Goal: Transaction & Acquisition: Purchase product/service

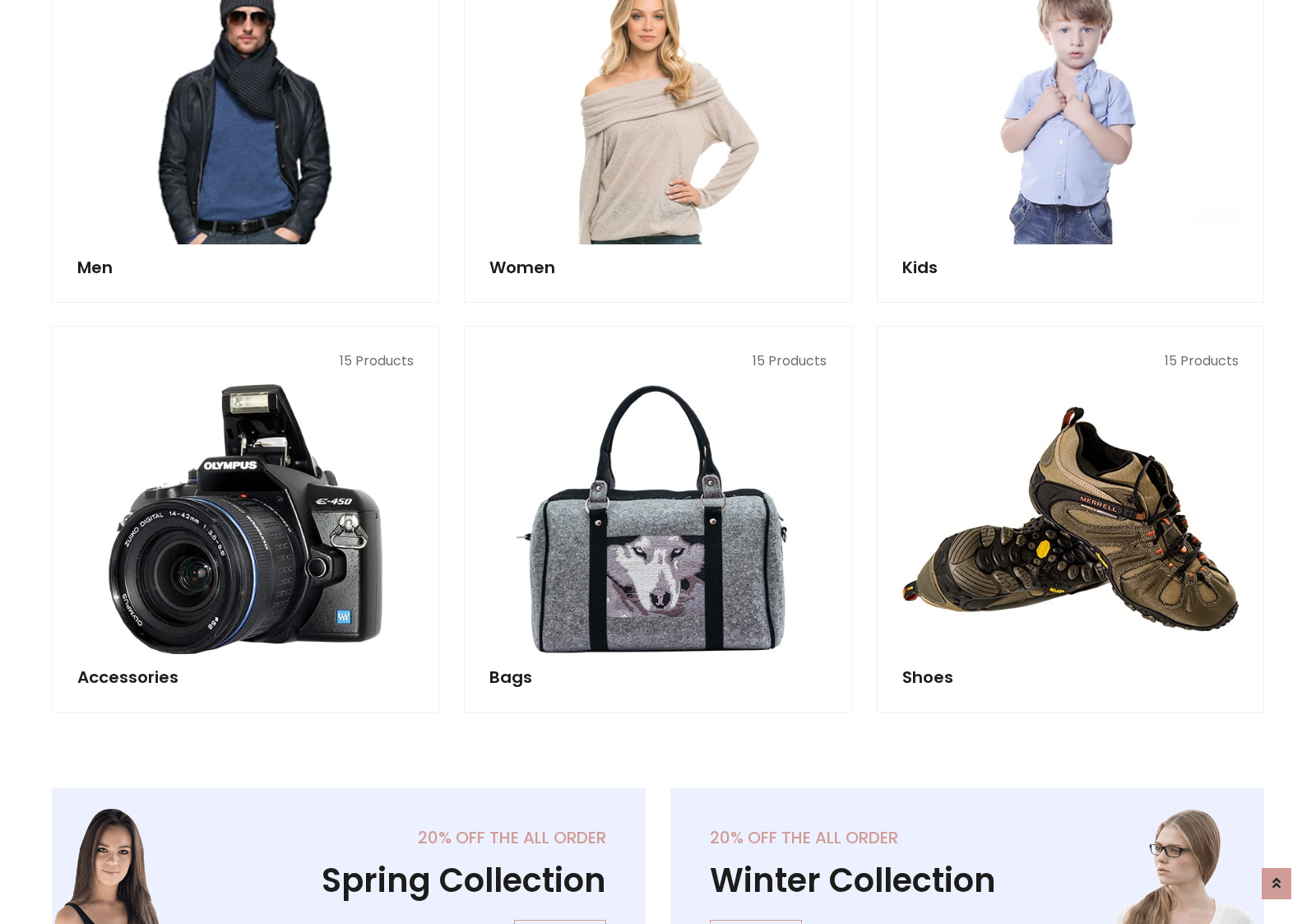
scroll to position [550, 0]
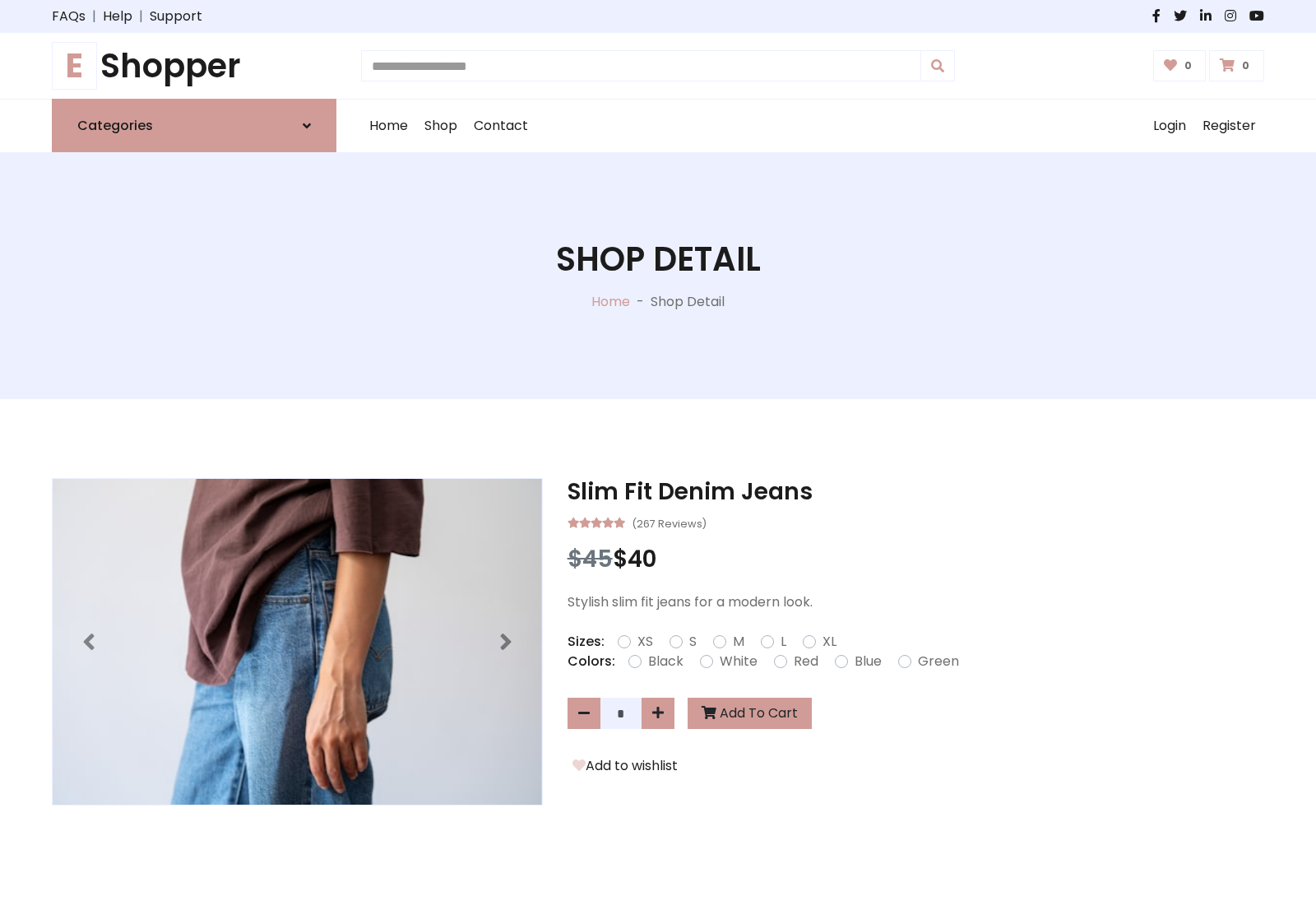
click at [194, 66] on h1 "E Shopper" at bounding box center [194, 66] width 285 height 40
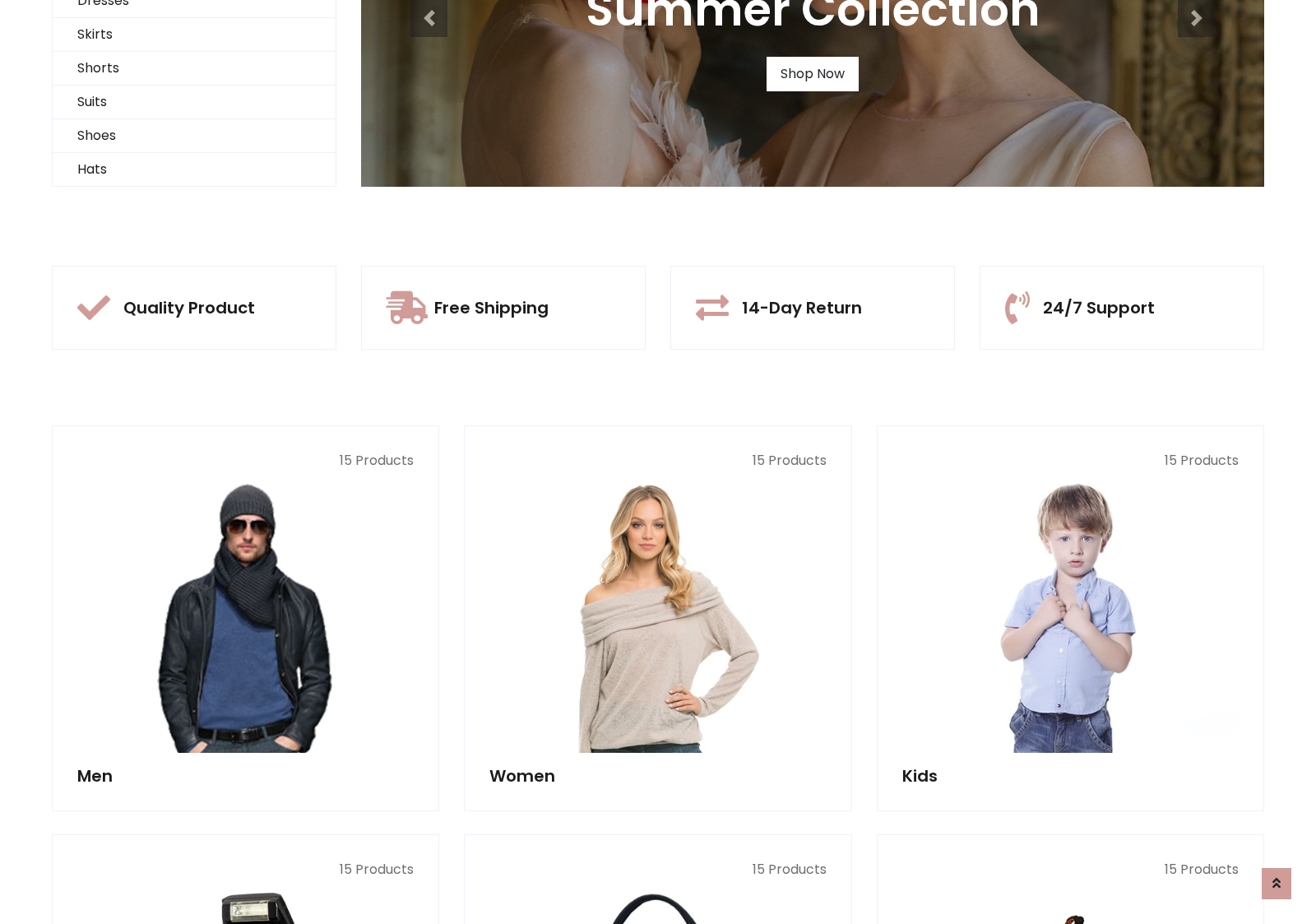
scroll to position [159, 0]
